Goal: Register for event/course

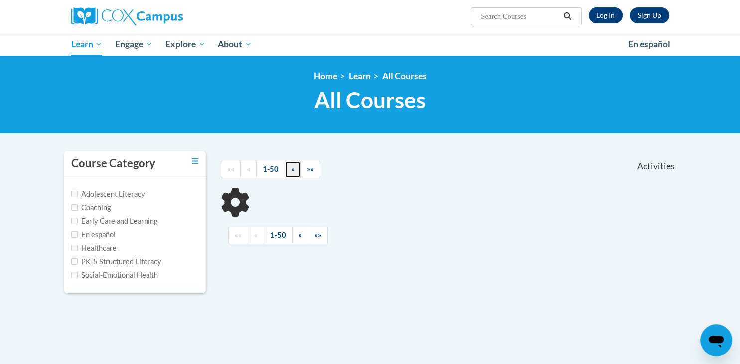
click at [289, 171] on link "»" at bounding box center [292, 168] width 16 height 17
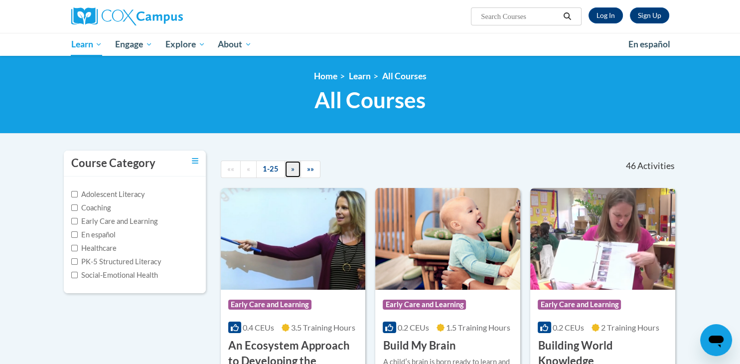
click at [291, 170] on span "»" at bounding box center [292, 168] width 3 height 8
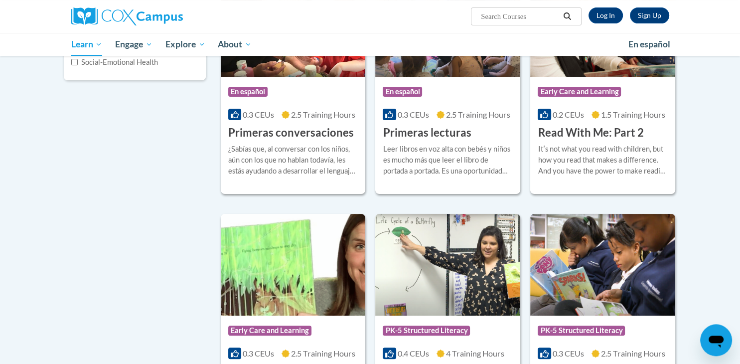
scroll to position [112, 0]
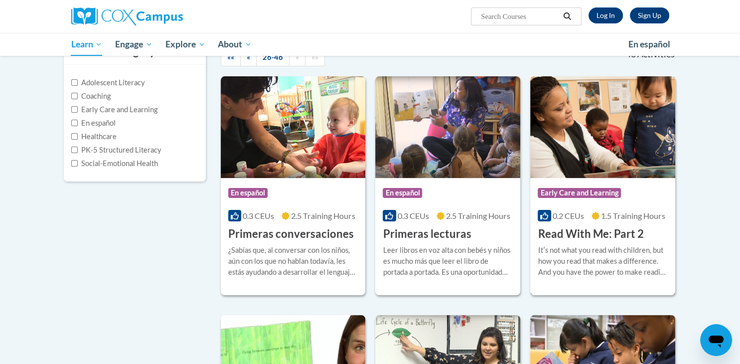
click at [598, 195] on span "Early Care and Learning" at bounding box center [579, 193] width 83 height 10
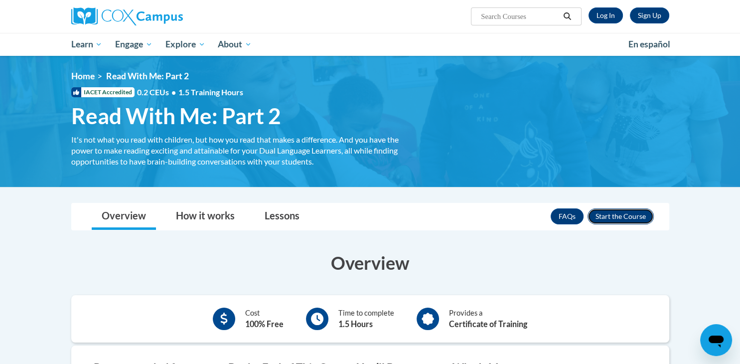
click at [599, 213] on button "Enroll" at bounding box center [620, 216] width 66 height 16
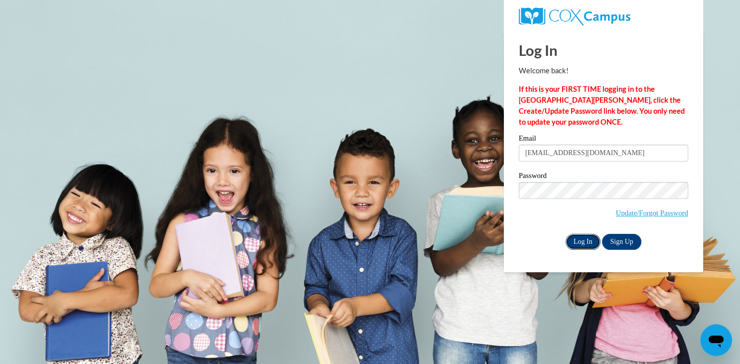
click at [586, 237] on input "Log In" at bounding box center [583, 242] width 35 height 16
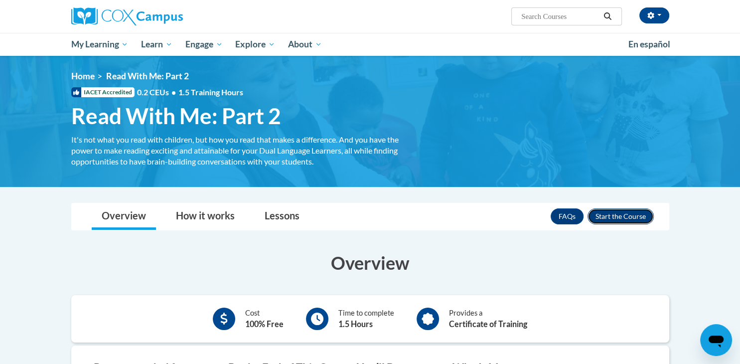
click at [630, 215] on button "Enroll" at bounding box center [620, 216] width 66 height 16
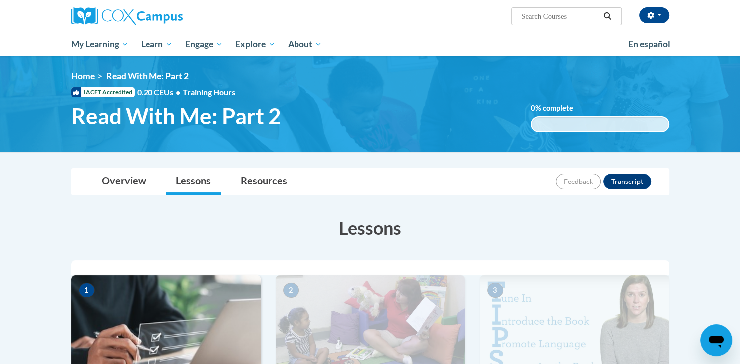
scroll to position [118, 0]
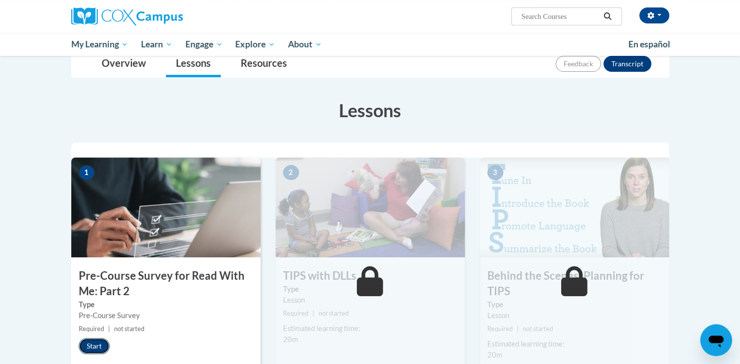
click at [99, 343] on button "Start" at bounding box center [94, 346] width 31 height 16
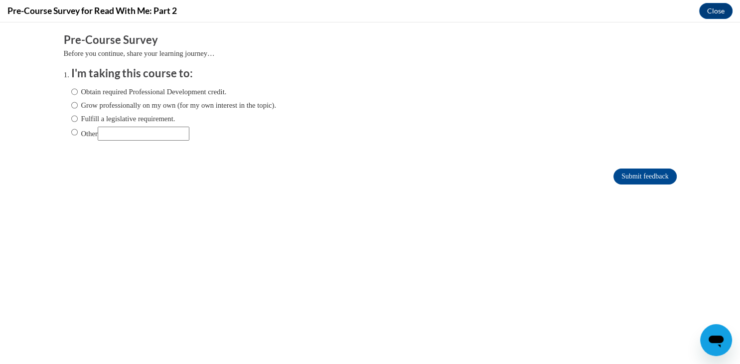
scroll to position [0, 0]
click at [77, 119] on input "Fulfill a legislative requirement." at bounding box center [74, 118] width 6 height 11
radio input "true"
click at [641, 176] on input "Submit feedback" at bounding box center [644, 176] width 63 height 16
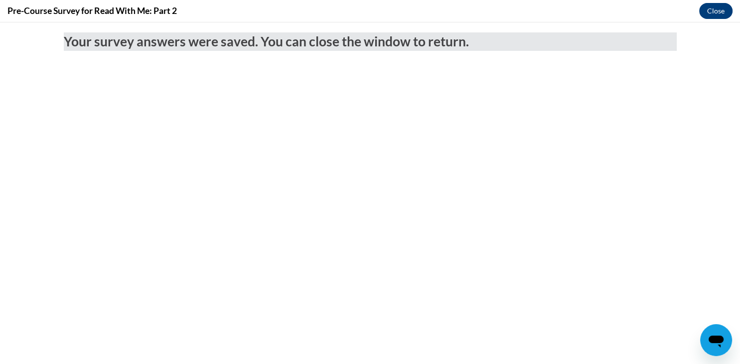
click at [718, 9] on button "Close" at bounding box center [715, 11] width 33 height 16
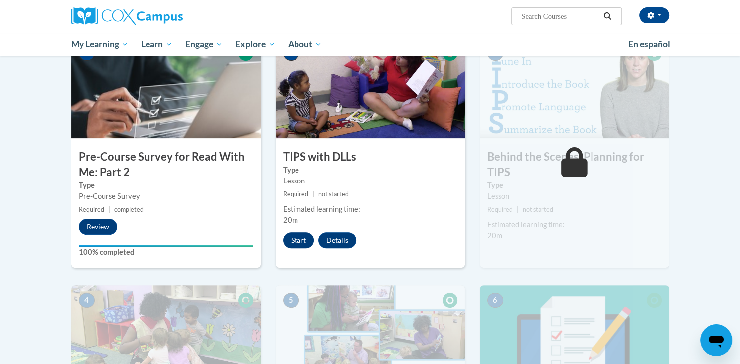
scroll to position [194, 0]
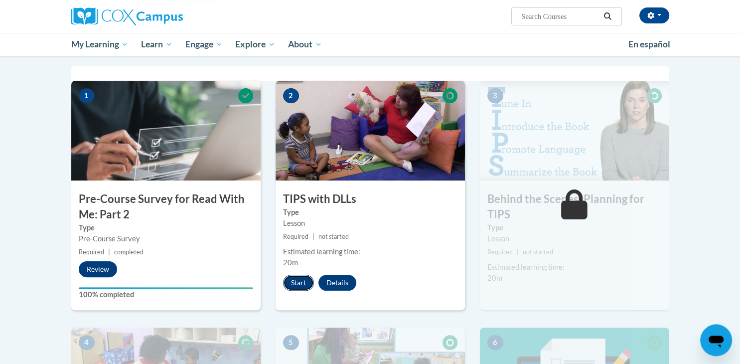
click at [299, 277] on button "Start" at bounding box center [298, 283] width 31 height 16
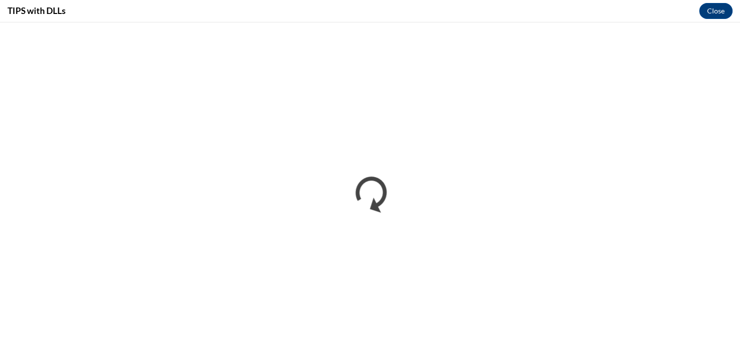
scroll to position [0, 0]
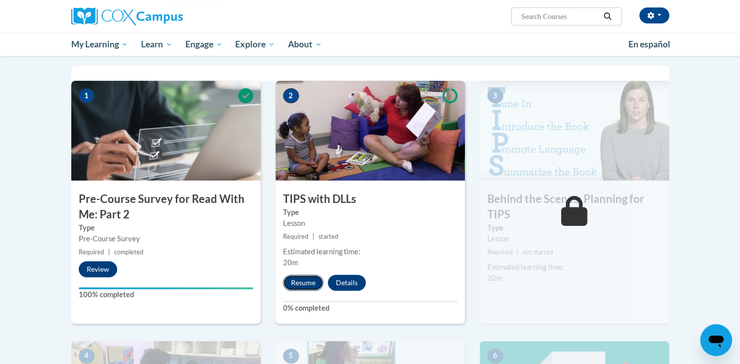
click at [296, 281] on button "Resume" at bounding box center [303, 283] width 40 height 16
